Goal: Complete application form

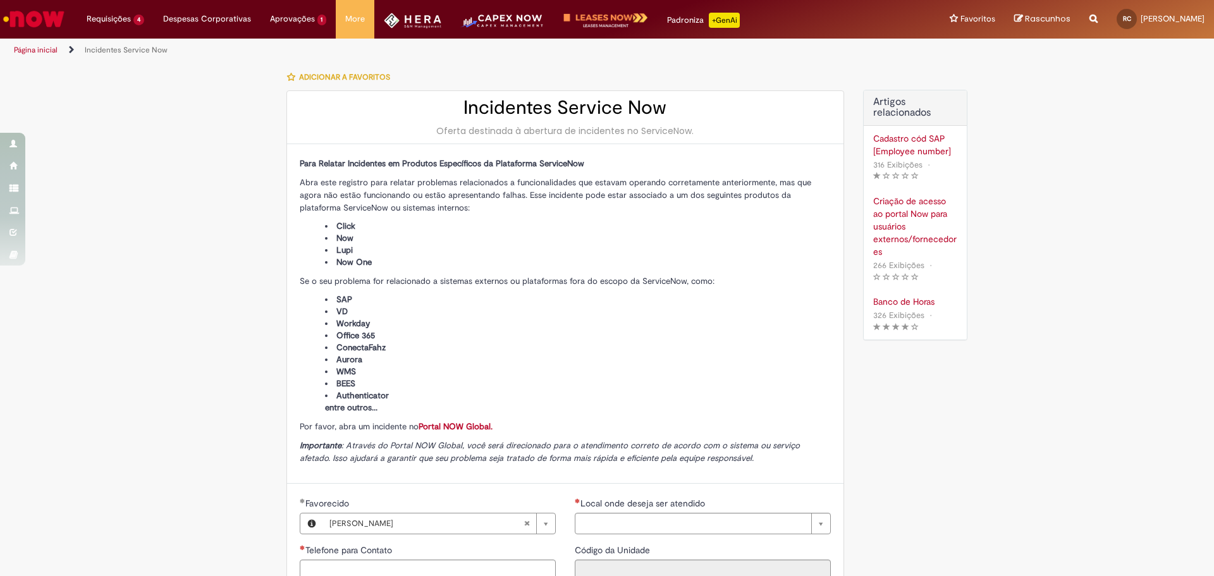
type input "**********"
type input "****"
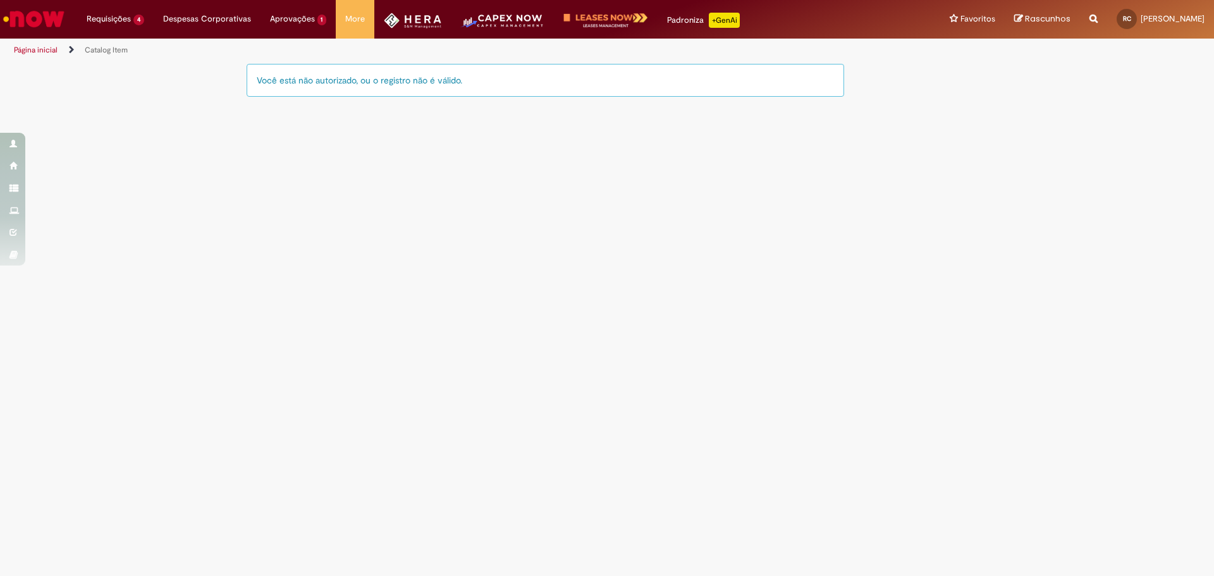
drag, startPoint x: 255, startPoint y: 75, endPoint x: 497, endPoint y: 80, distance: 242.3
click at [497, 80] on div "Você está não autorizado, ou o registro não é válido." at bounding box center [546, 80] width 598 height 33
